Goal: Task Accomplishment & Management: Use online tool/utility

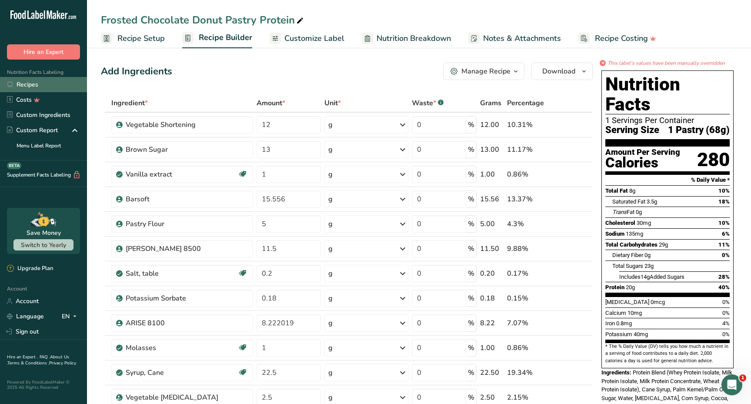
click at [38, 84] on link "Recipes" at bounding box center [43, 84] width 87 height 15
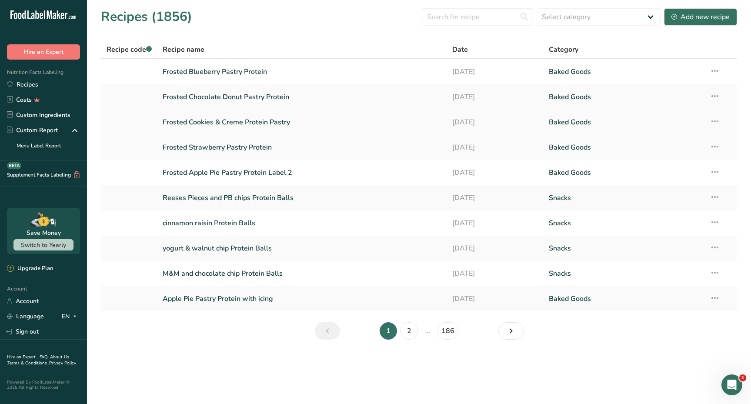
drag, startPoint x: 56, startPoint y: 114, endPoint x: 219, endPoint y: 132, distance: 163.7
click at [56, 114] on link "Custom Ingredients" at bounding box center [43, 114] width 87 height 15
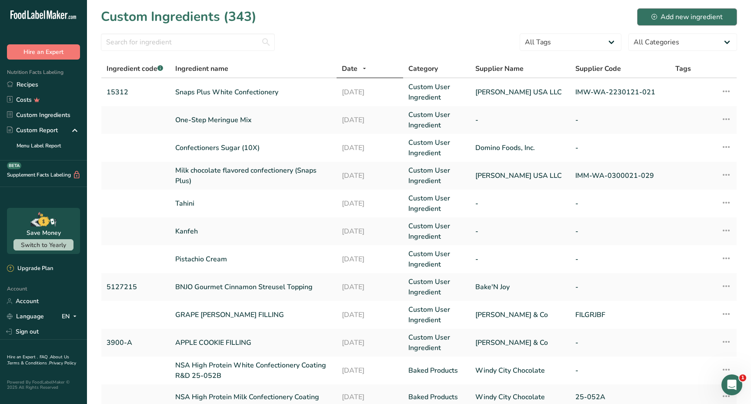
click at [669, 12] on div "Add new ingredient" at bounding box center [687, 17] width 71 height 10
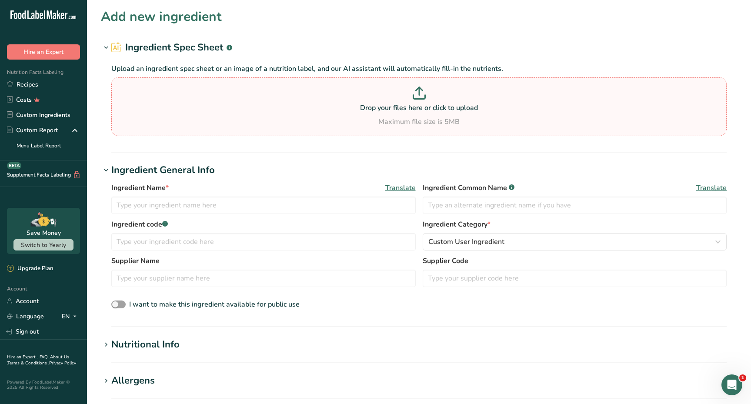
click at [373, 106] on p "Drop your files here or click to upload" at bounding box center [419, 108] width 611 height 10
click at [373, 106] on input "Drop your files here or click to upload Maximum file size is 5MB" at bounding box center [419, 106] width 616 height 59
click at [45, 87] on link "Recipes" at bounding box center [43, 84] width 87 height 15
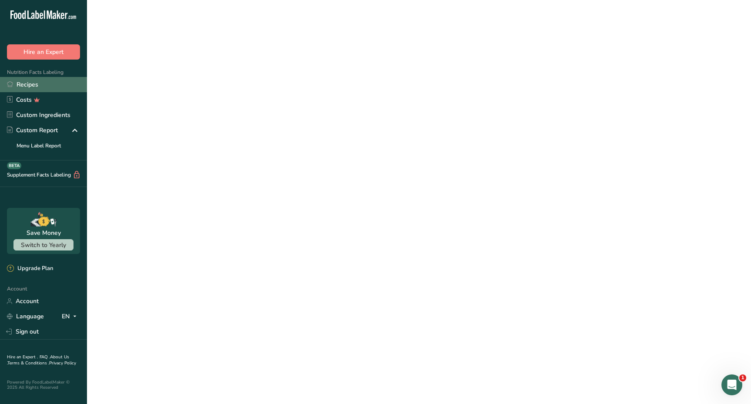
click at [45, 87] on link "Recipes" at bounding box center [43, 84] width 87 height 15
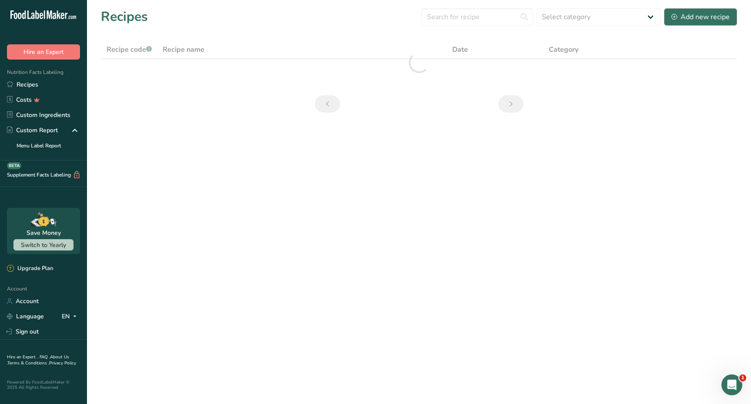
click at [688, 22] on div "Add new recipe" at bounding box center [701, 17] width 58 height 10
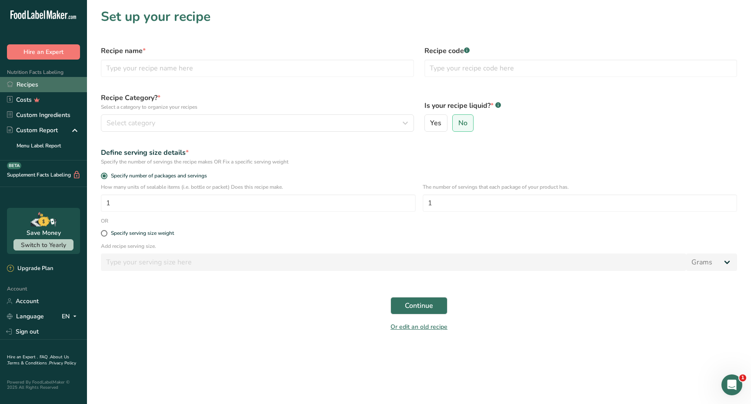
click at [53, 86] on link "Recipes" at bounding box center [43, 84] width 87 height 15
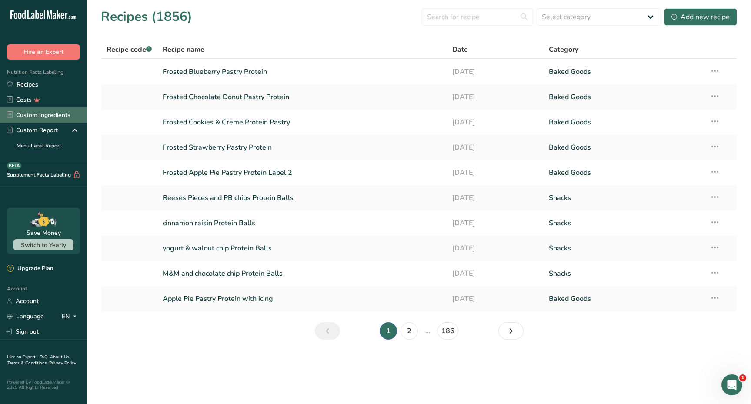
click at [54, 116] on link "Custom Ingredients" at bounding box center [43, 114] width 87 height 15
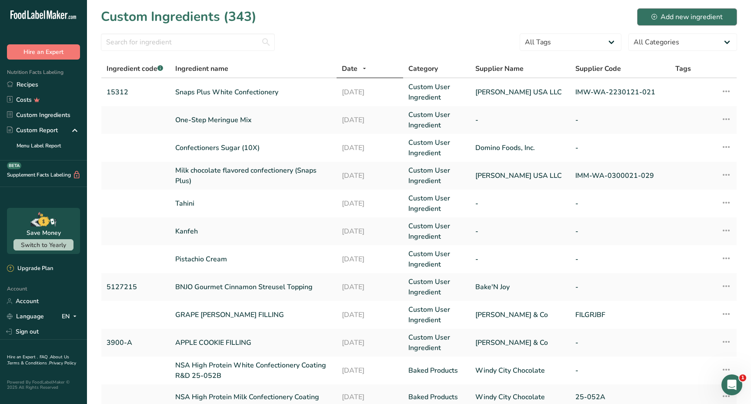
click at [696, 13] on div "Add new ingredient" at bounding box center [687, 17] width 71 height 10
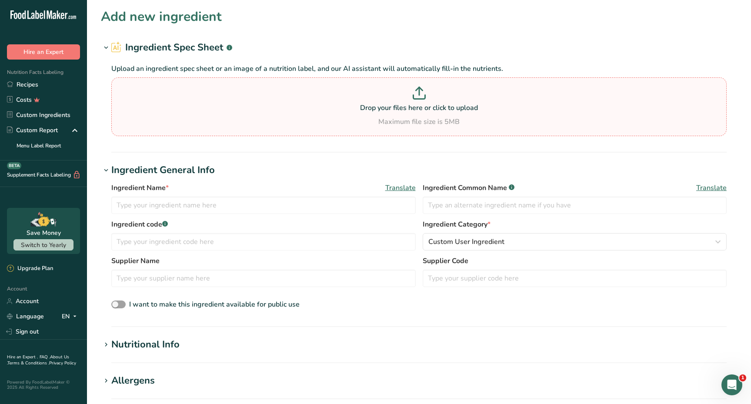
click at [432, 108] on p "Drop your files here or click to upload" at bounding box center [419, 108] width 611 height 10
click at [432, 108] on input "Drop your files here or click to upload Maximum file size is 5MB" at bounding box center [419, 106] width 616 height 59
click at [432, 108] on p "Drop your files here or click to upload" at bounding box center [419, 108] width 611 height 10
click at [432, 108] on input "Drop your files here or click to upload Maximum file size is 5MB" at bounding box center [419, 106] width 616 height 59
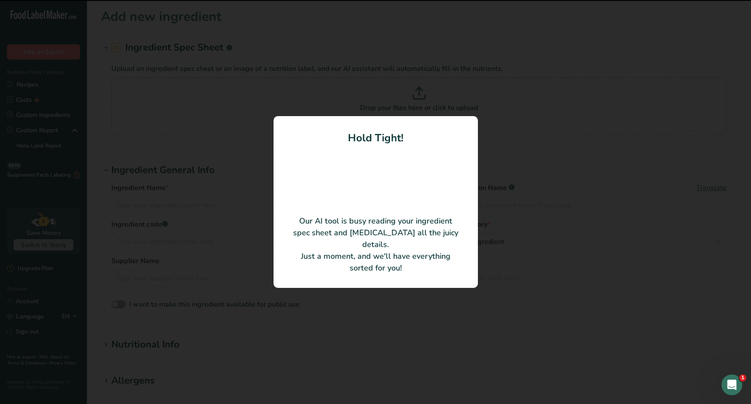
type input "Caramel Color (Class IV, E150d)"
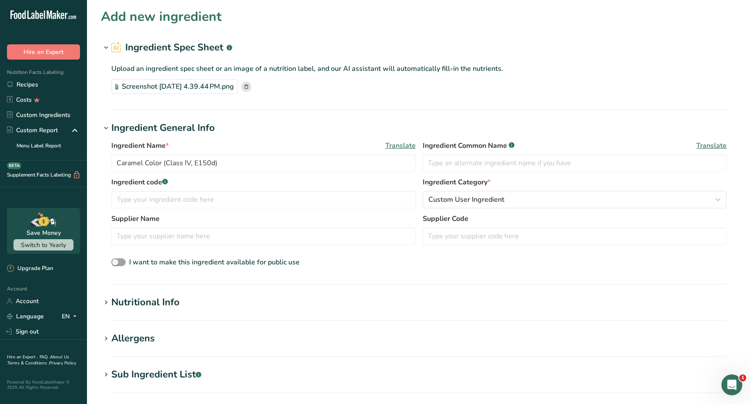
click at [112, 301] on div "Nutritional Info" at bounding box center [145, 302] width 68 height 14
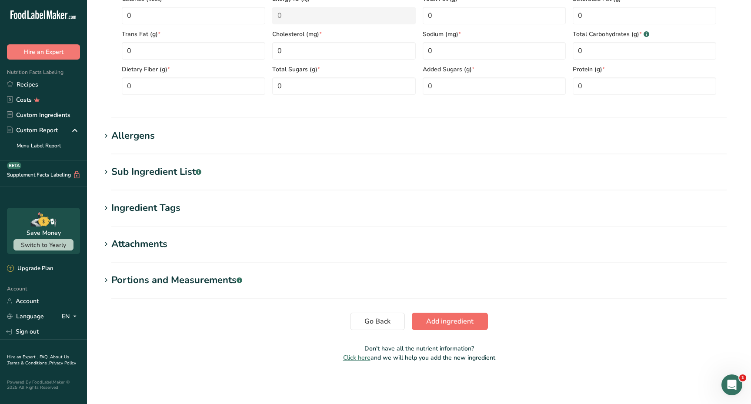
click at [445, 319] on span "Add ingredient" at bounding box center [449, 321] width 47 height 10
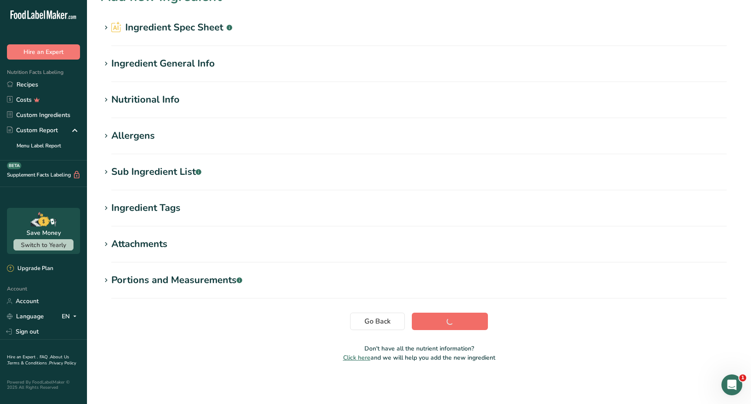
scroll to position [20, 0]
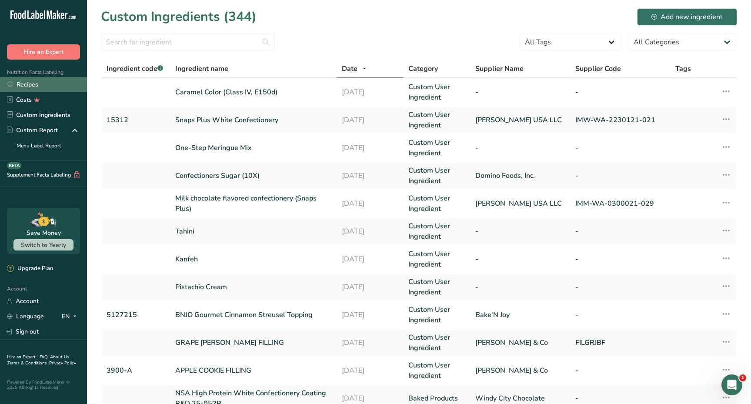
click at [50, 91] on link "Recipes" at bounding box center [43, 84] width 87 height 15
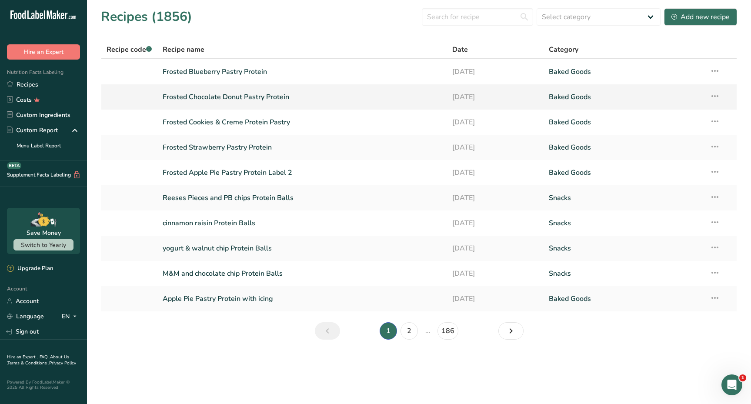
click at [193, 100] on link "Frosted Chocolate Donut Pastry Protein" at bounding box center [302, 97] width 279 height 18
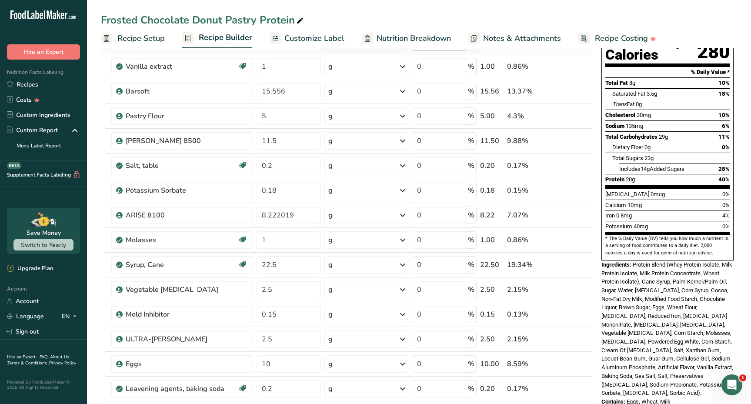
scroll to position [109, 0]
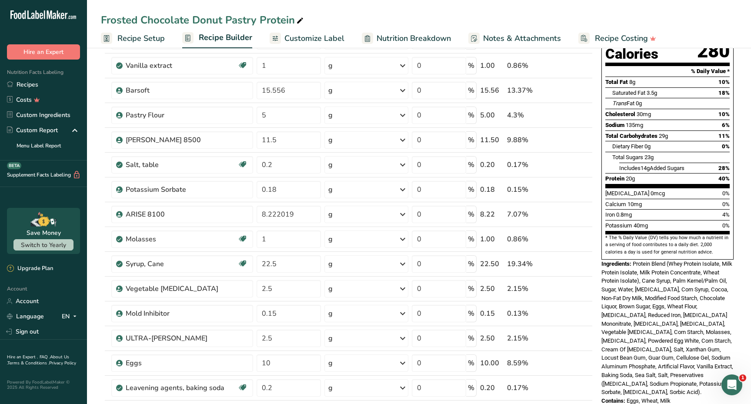
drag, startPoint x: 633, startPoint y: 236, endPoint x: 696, endPoint y: 361, distance: 139.3
click at [696, 361] on div "Nutrition Facts 1 Servings Per Container Serving Size 1 Pastry (68g) Amount Per…" at bounding box center [667, 183] width 139 height 451
copy div "Protein Blend (Whey Protein Isolate, Milk Protein Isolate, Milk Protein Concent…"
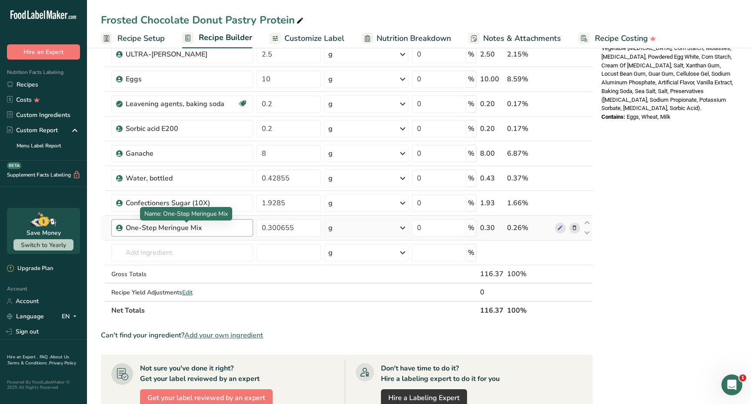
scroll to position [400, 0]
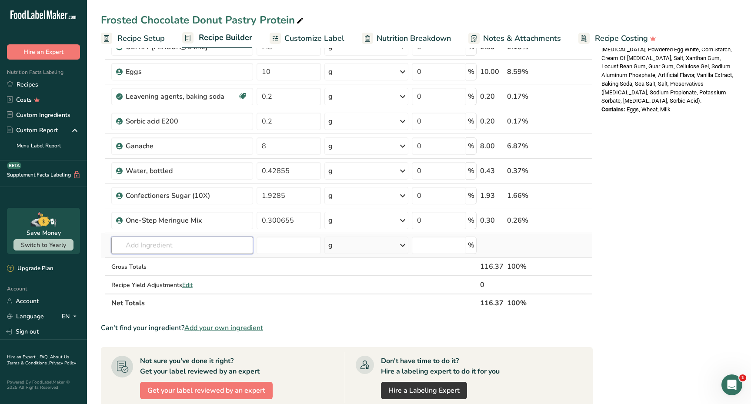
click at [172, 244] on input "text" at bounding box center [182, 245] width 142 height 17
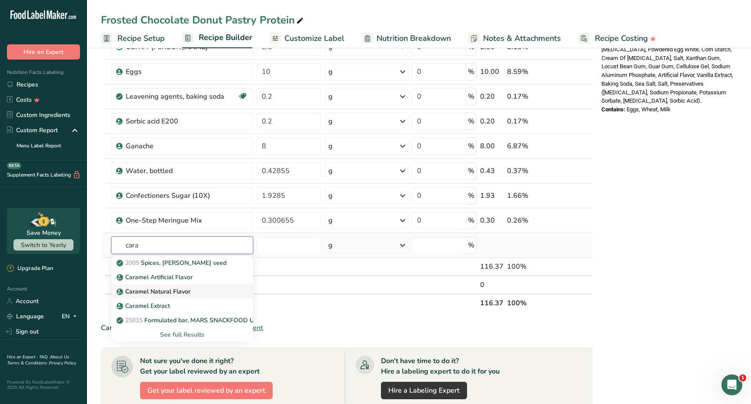
type input "cara"
click at [178, 289] on p "Caramel Natural Flavor" at bounding box center [154, 291] width 72 height 9
type input "Caramel Natural Flavor"
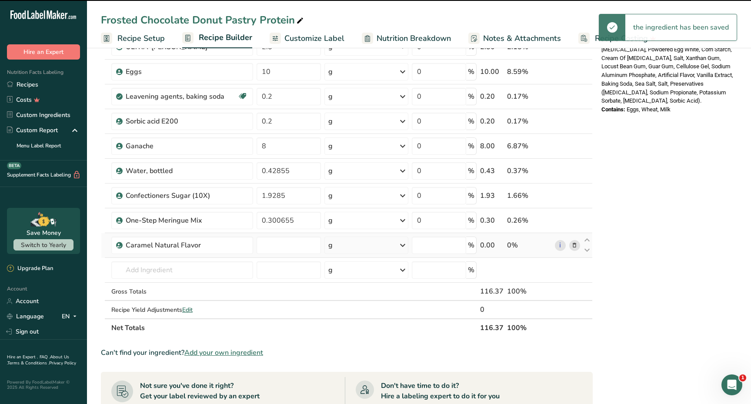
type input "0"
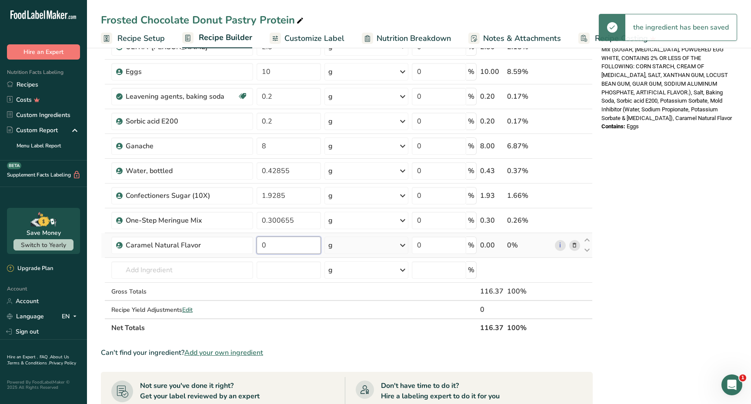
click at [269, 248] on input "0" at bounding box center [289, 245] width 64 height 17
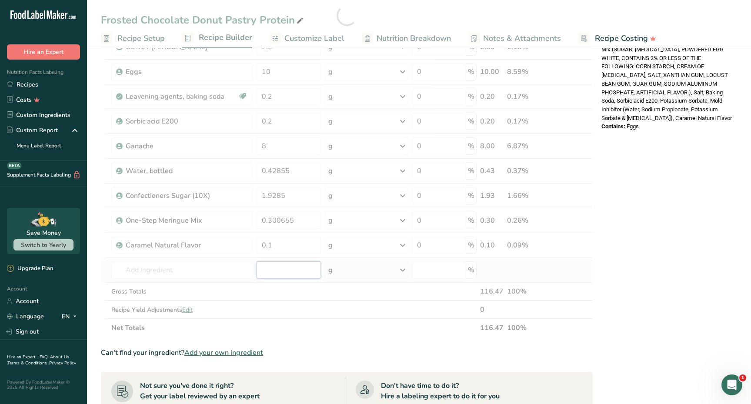
click at [281, 264] on div "Ingredient * Amount * Unit * Waste * .a-a{fill:#347362;}.b-a{fill:#fff;} Grams …" at bounding box center [347, 15] width 492 height 643
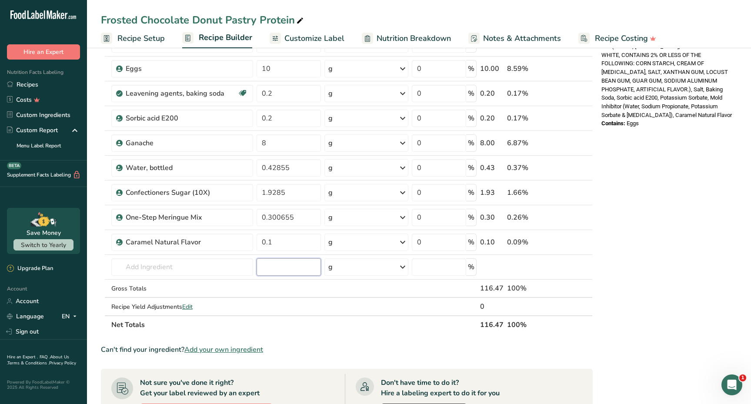
scroll to position [430, 0]
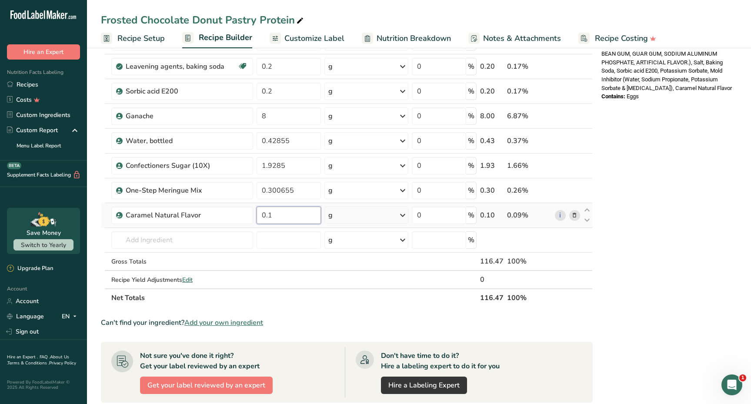
click at [294, 215] on input "0.1" at bounding box center [289, 215] width 64 height 17
type input "0"
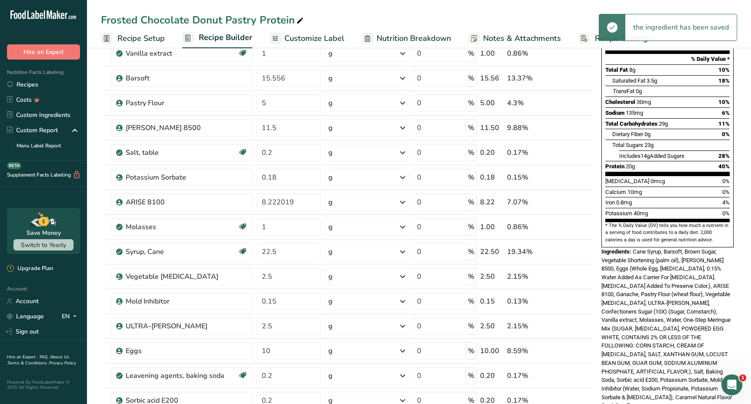
scroll to position [318, 0]
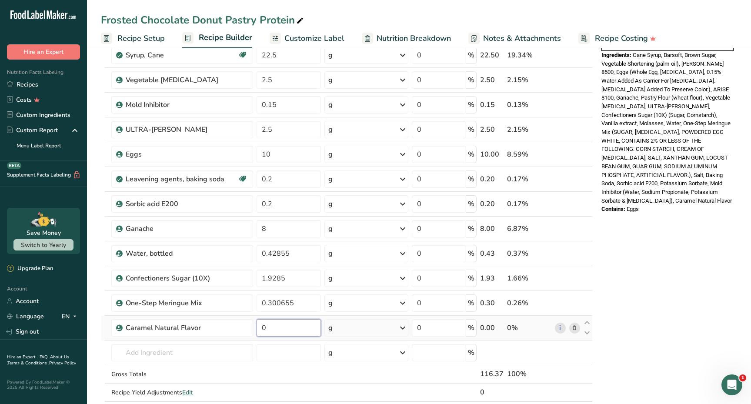
click at [282, 329] on input "0" at bounding box center [289, 327] width 64 height 17
type input "0.1"
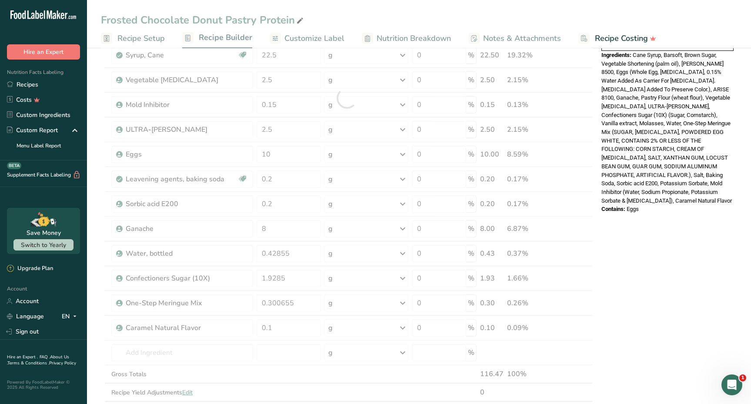
click at [630, 278] on div "* This label's values have been manually overridden Nutrition Facts 1 Servings …" at bounding box center [667, 231] width 139 height 978
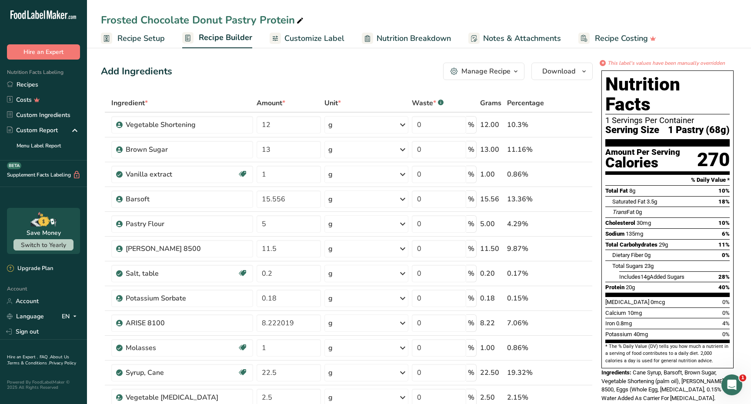
scroll to position [0, 0]
